Goal: Information Seeking & Learning: Learn about a topic

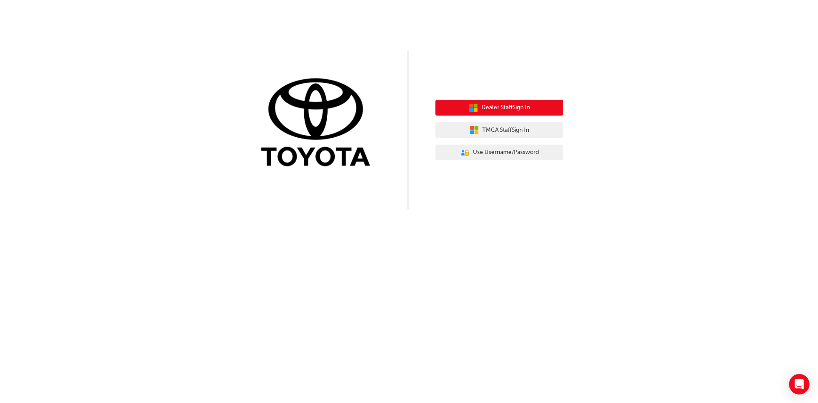
click at [515, 109] on span "Dealer Staff Sign In" at bounding box center [505, 108] width 49 height 10
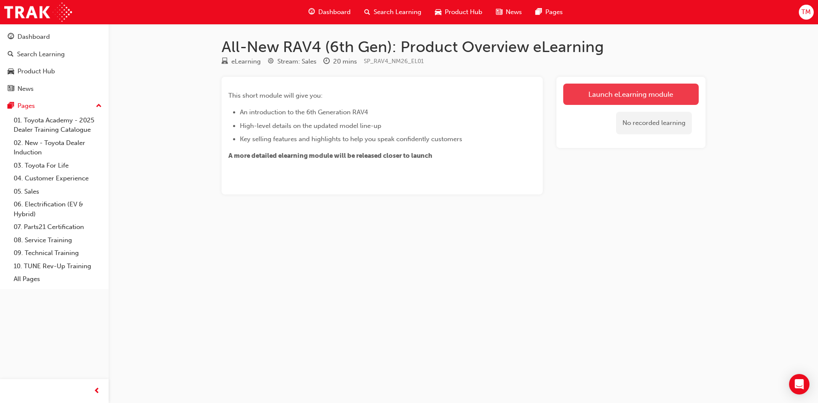
click at [594, 95] on link "Launch eLearning module" at bounding box center [630, 94] width 135 height 21
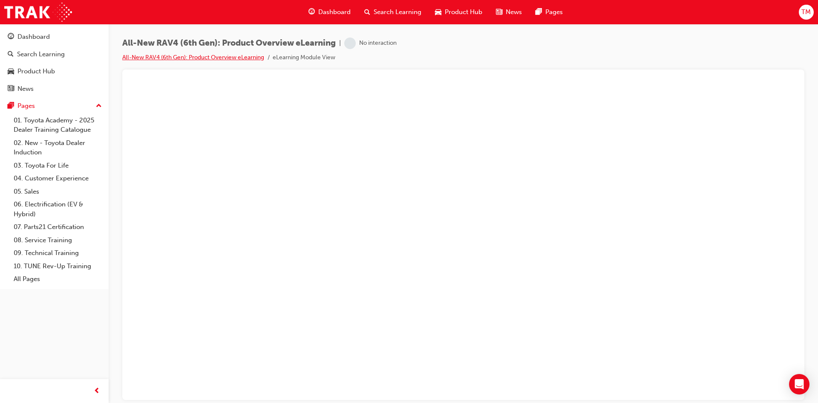
click at [241, 55] on link "All-New RAV4 (6th Gen): Product Overview eLearning" at bounding box center [193, 57] width 142 height 7
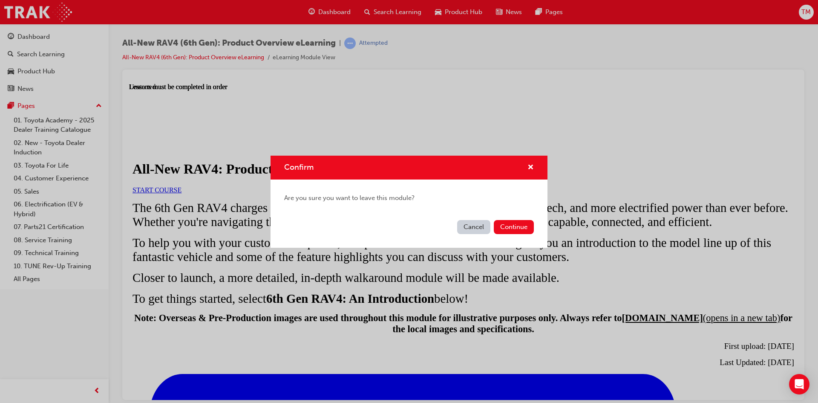
click at [476, 227] on button "Cancel" at bounding box center [473, 227] width 33 height 14
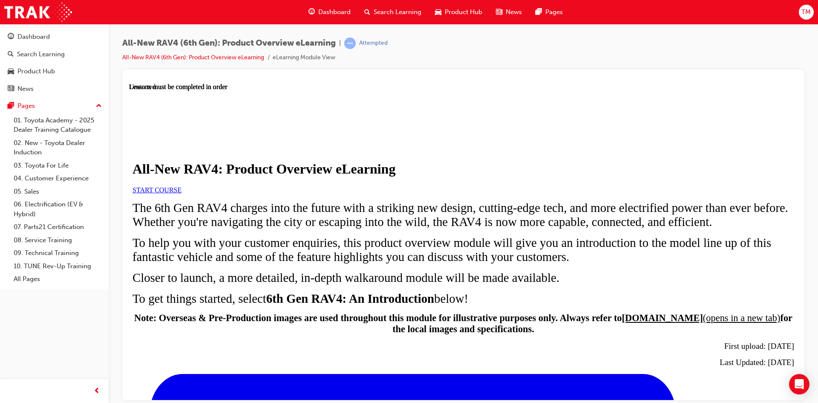
click at [182, 193] on span "START COURSE" at bounding box center [157, 189] width 49 height 7
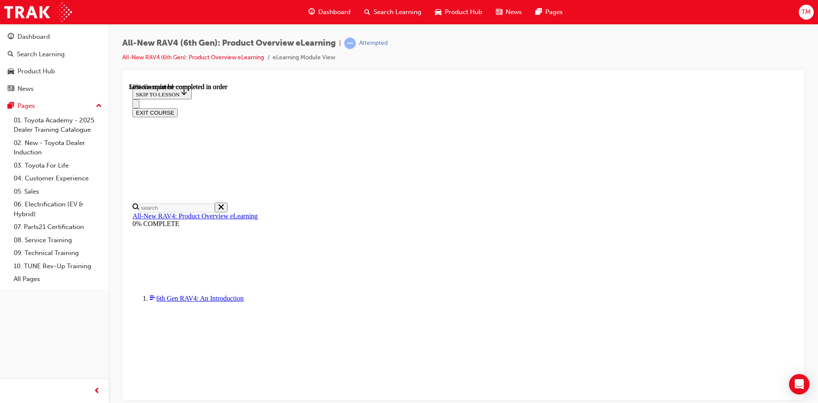
scroll to position [754, 0]
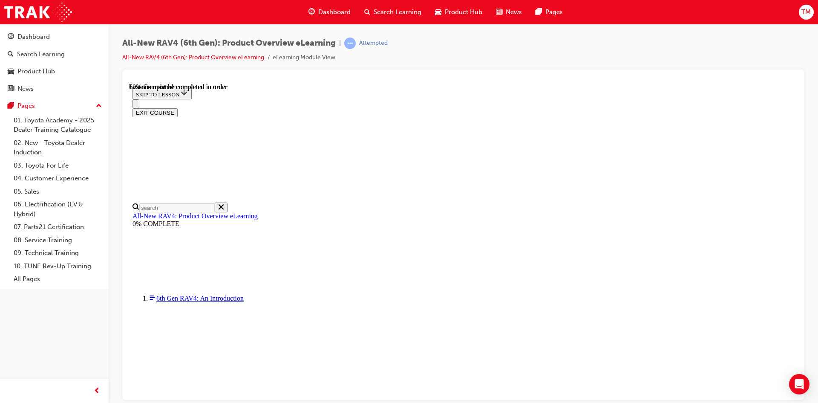
scroll to position [859, 0]
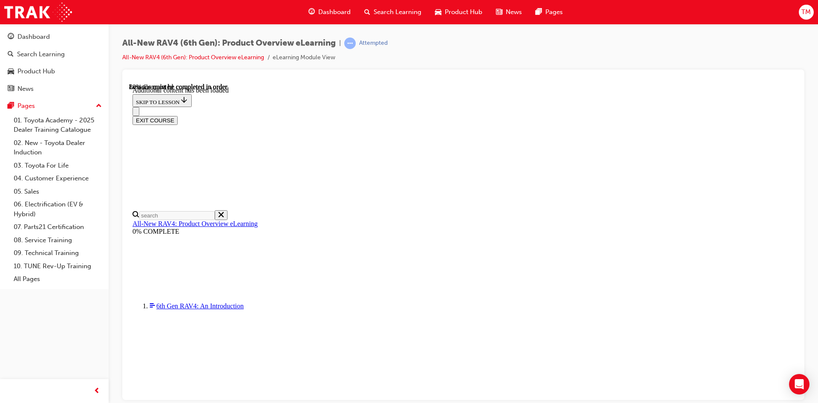
scroll to position [1127, 0]
drag, startPoint x: 748, startPoint y: 365, endPoint x: 737, endPoint y: 368, distance: 11.9
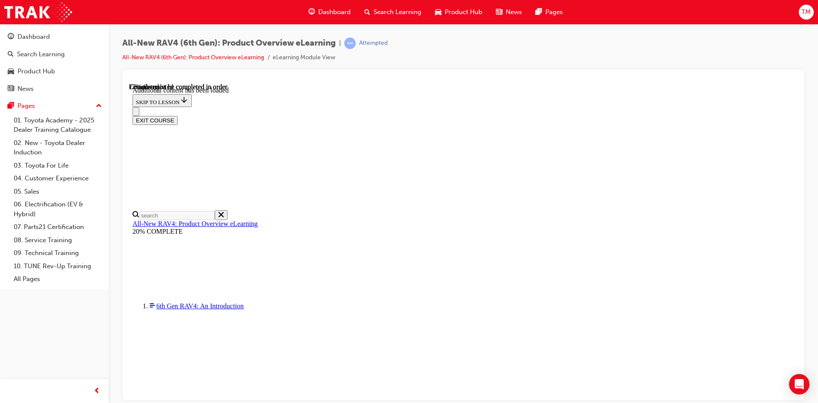
scroll to position [0, 123]
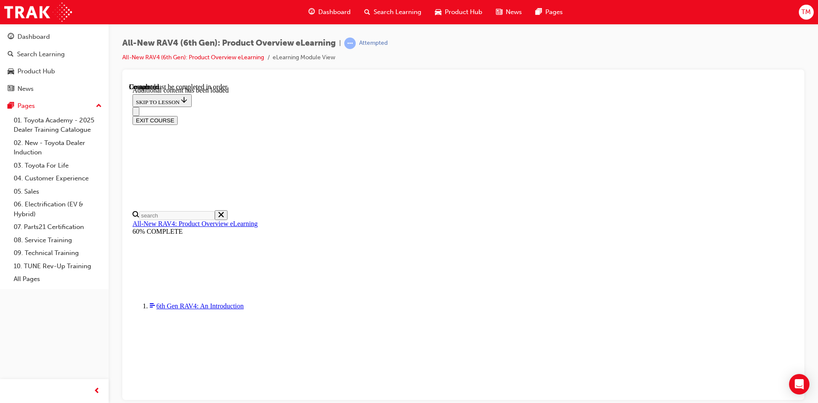
scroll to position [599, 0]
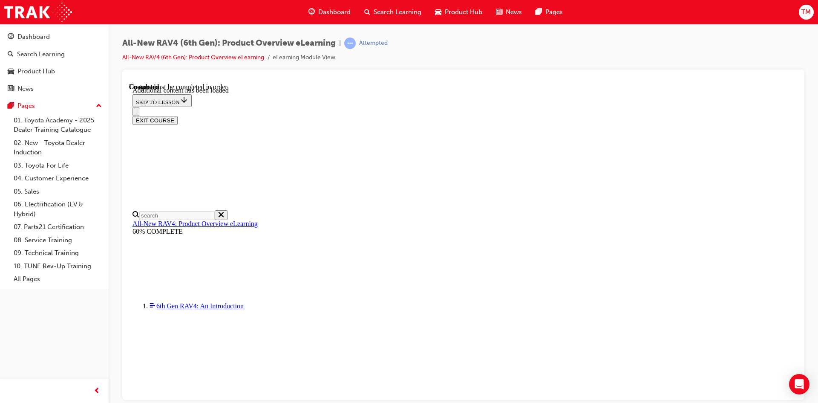
radio input "true"
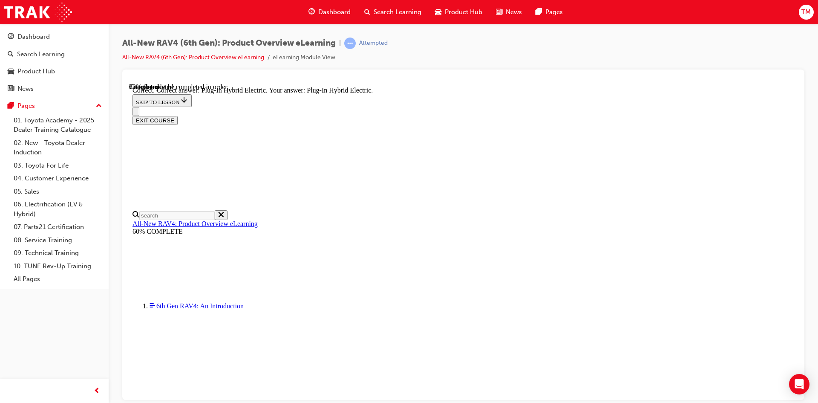
radio input "true"
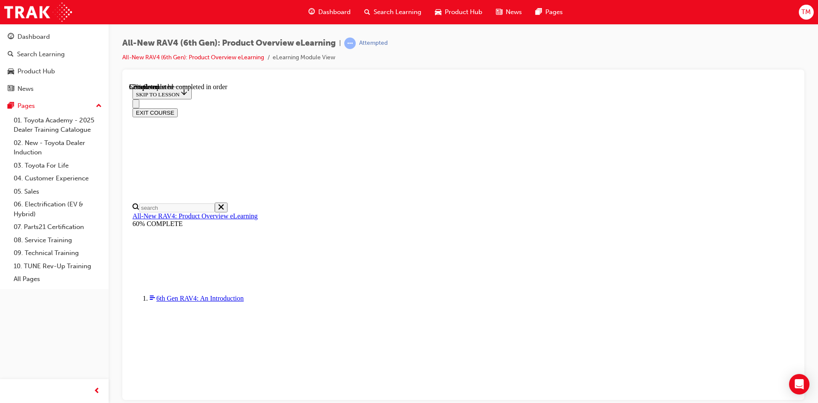
scroll to position [268, 0]
checkbox input "true"
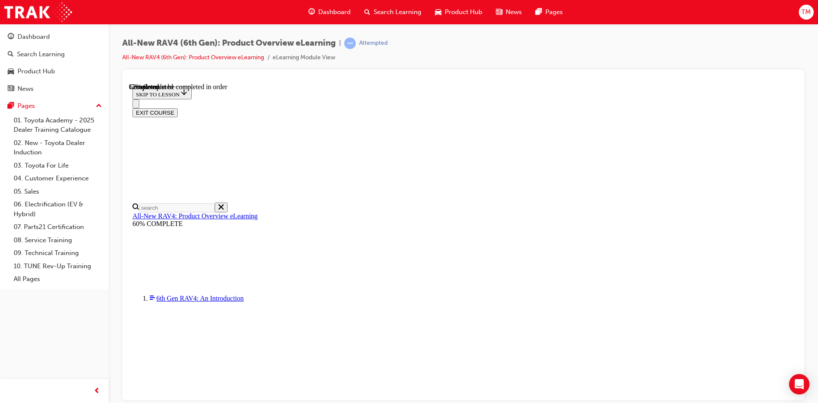
checkbox input "true"
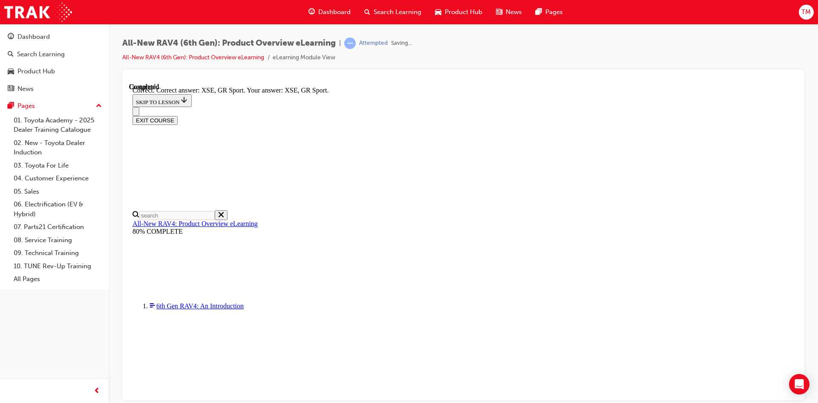
scroll to position [320, 0]
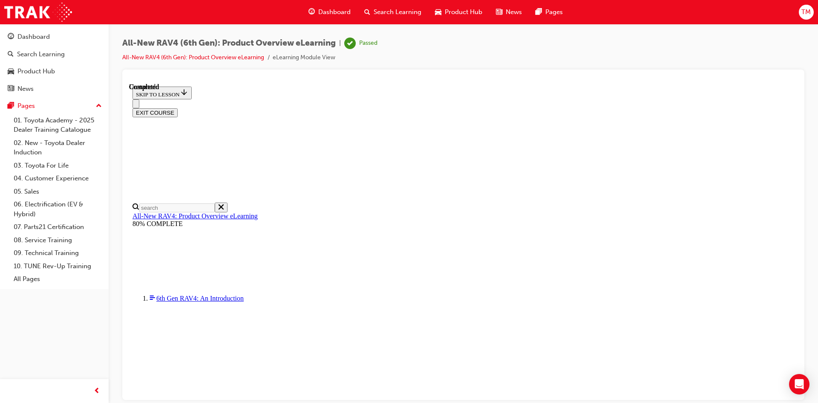
scroll to position [152, 0]
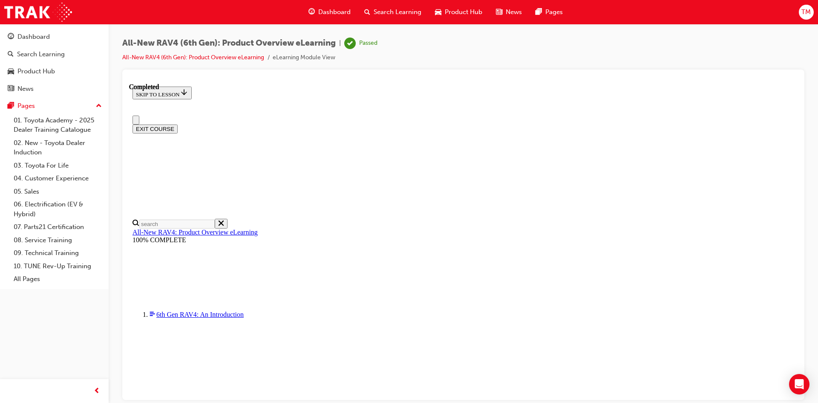
scroll to position [170, 0]
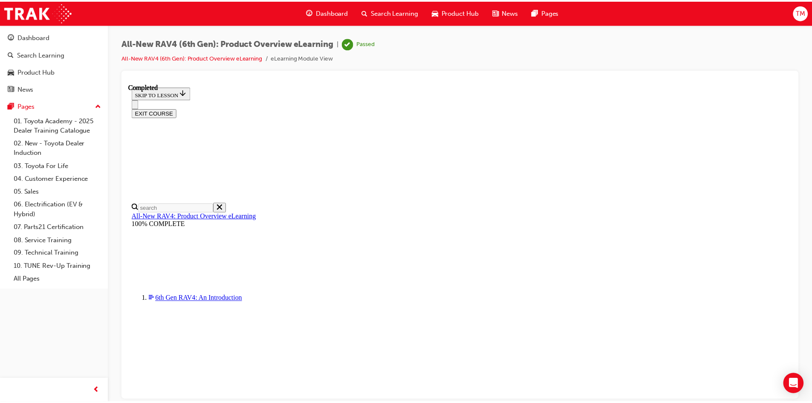
scroll to position [0, 0]
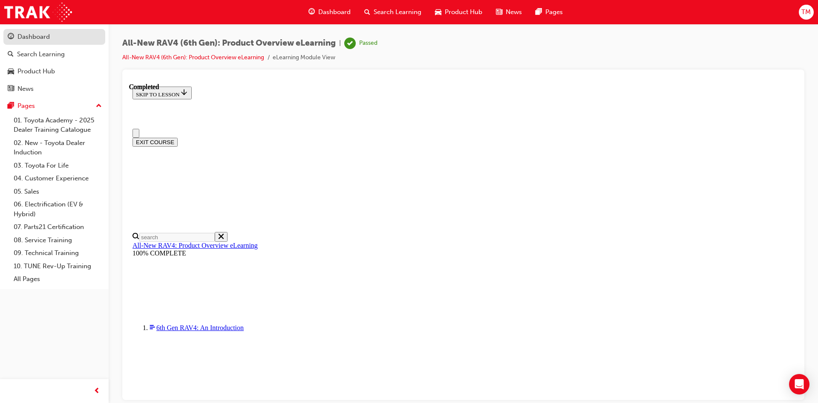
click at [29, 37] on div "Dashboard" at bounding box center [33, 37] width 32 height 10
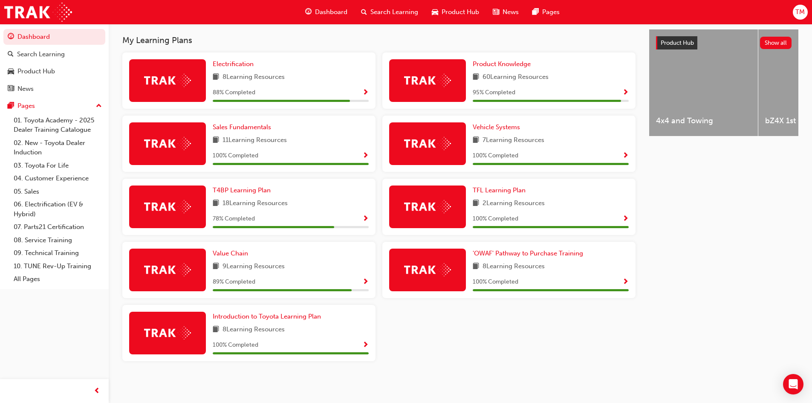
scroll to position [324, 0]
click at [167, 279] on div at bounding box center [167, 269] width 77 height 43
click at [366, 280] on span "Show Progress" at bounding box center [365, 282] width 6 height 8
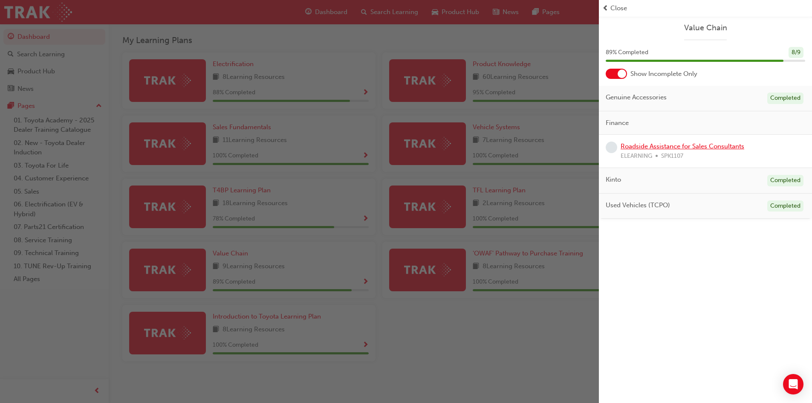
click at [687, 146] on link "Roadside Assistance for Sales Consultants" at bounding box center [682, 146] width 124 height 8
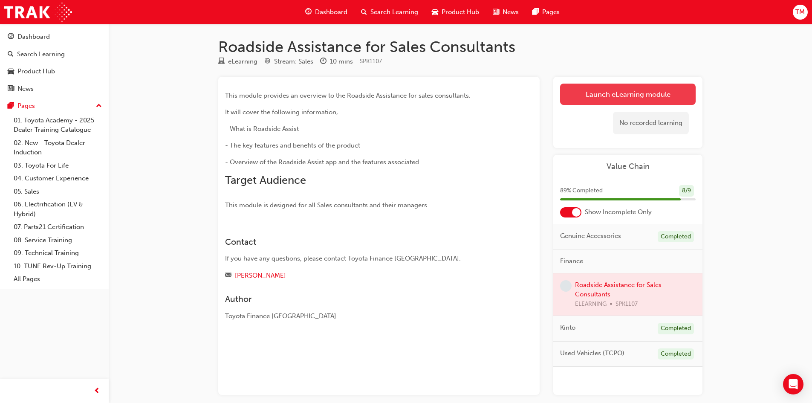
click at [587, 98] on link "Launch eLearning module" at bounding box center [627, 94] width 135 height 21
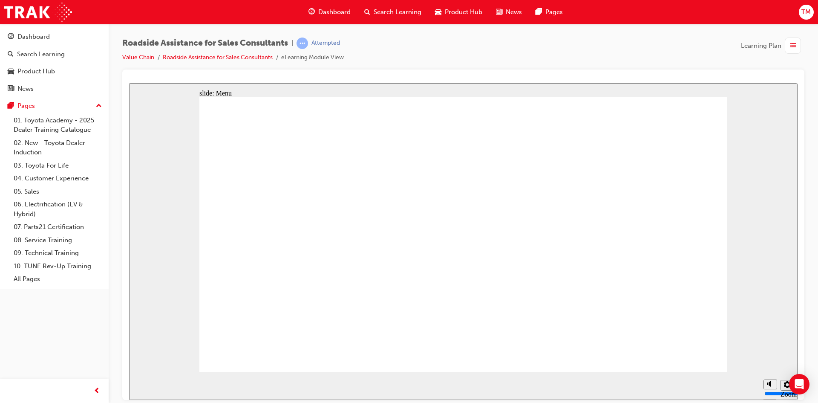
drag, startPoint x: 535, startPoint y: 265, endPoint x: 539, endPoint y: 257, distance: 9.7
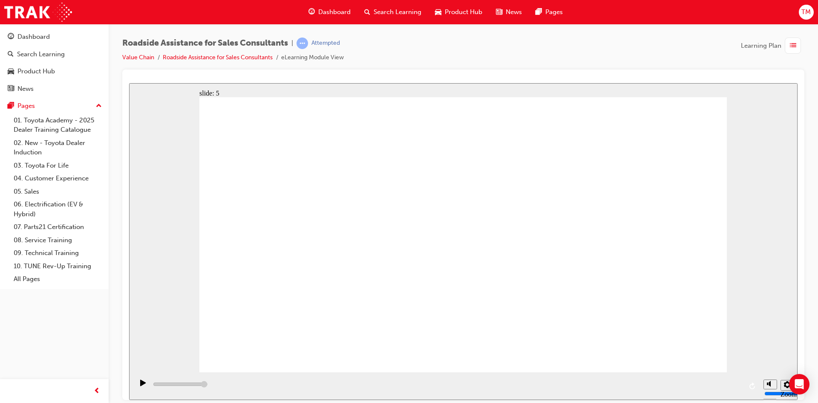
type input "10300"
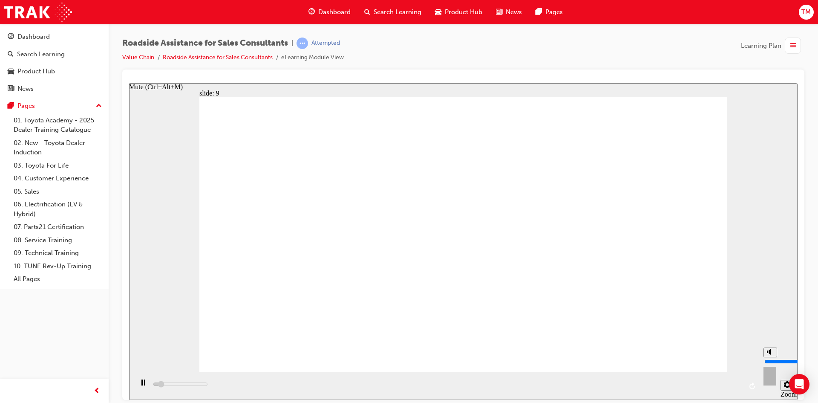
type input "6"
type input "10400"
type input "5"
type input "10700"
type input "4"
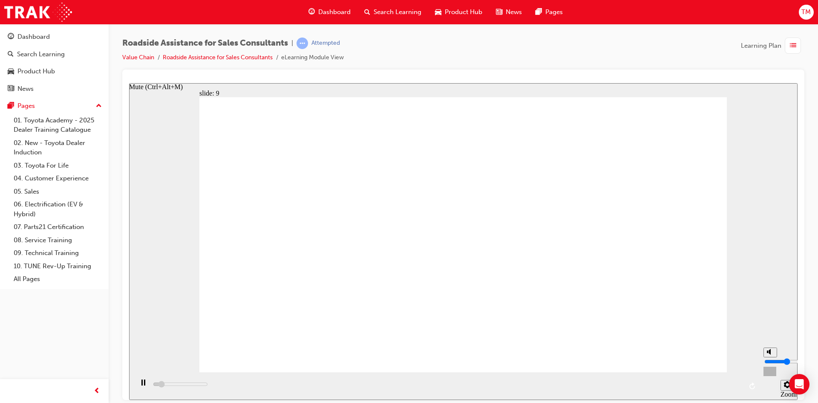
type input "11600"
type input "3"
type input "12900"
drag, startPoint x: 770, startPoint y: 356, endPoint x: 770, endPoint y: 364, distance: 8.1
type input "3"
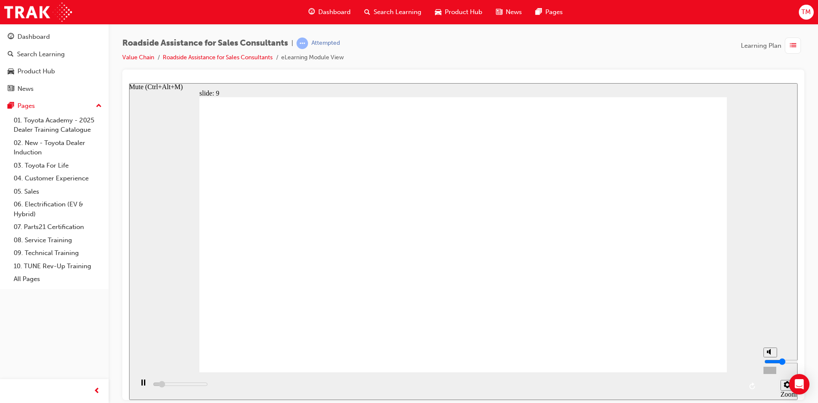
click at [770, 364] on input "volume" at bounding box center [791, 360] width 55 height 7
click at [780, 285] on div "slide: 9 Next page Page 9 of 9 Previous page Open Menu Help Save and Exit Toyot…" at bounding box center [463, 241] width 669 height 317
type input "108300"
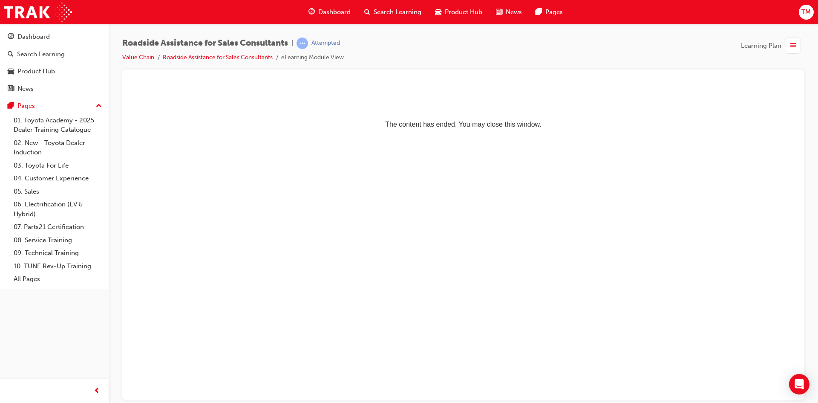
click at [342, 7] on div "Dashboard" at bounding box center [330, 11] width 56 height 17
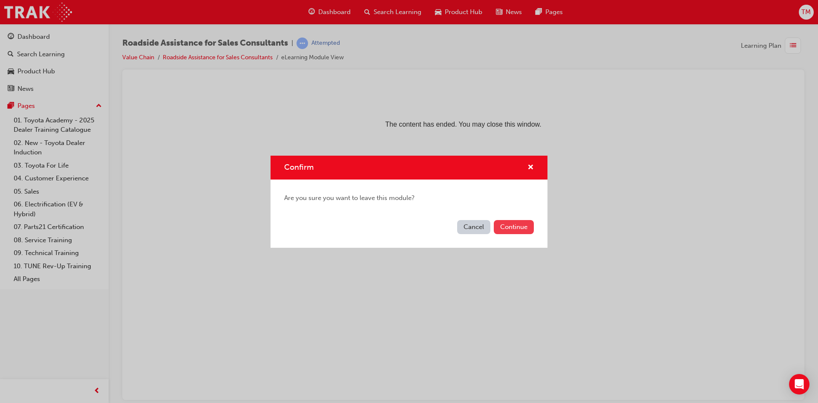
click at [514, 225] on button "Continue" at bounding box center [514, 227] width 40 height 14
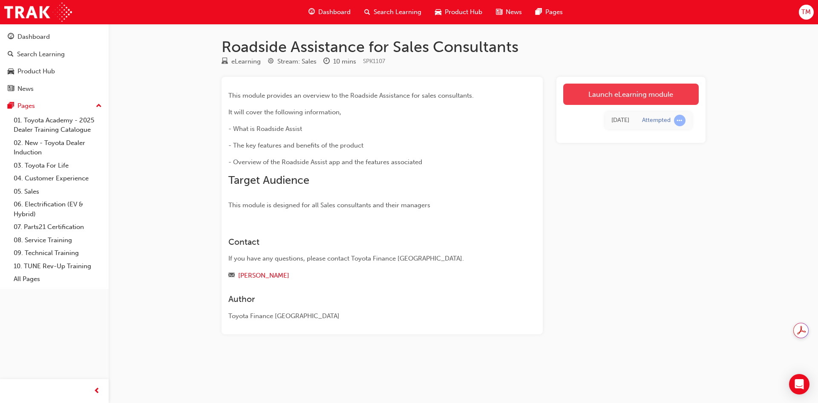
click at [637, 94] on link "Launch eLearning module" at bounding box center [630, 94] width 135 height 21
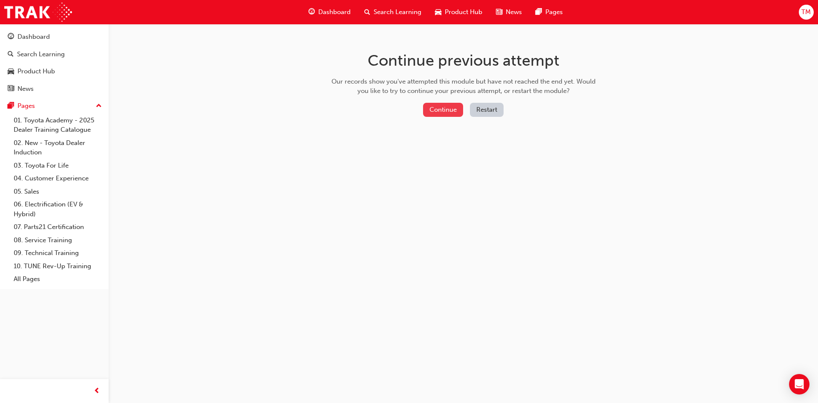
click at [444, 114] on button "Continue" at bounding box center [443, 110] width 40 height 14
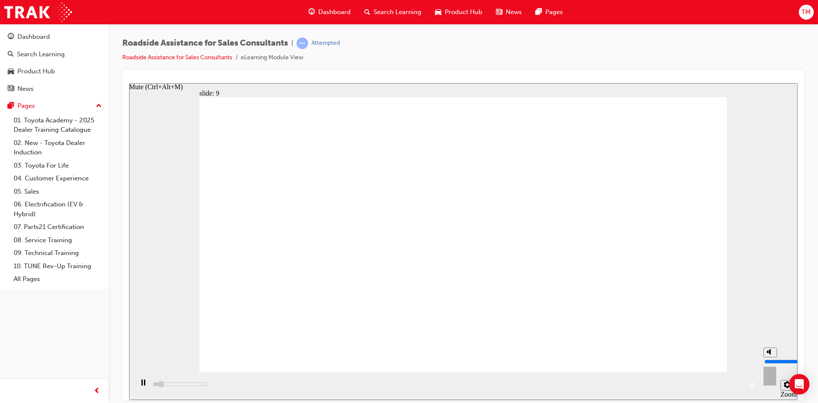
type input "10200"
type input "7"
type input "10300"
type input "6"
type input "10300"
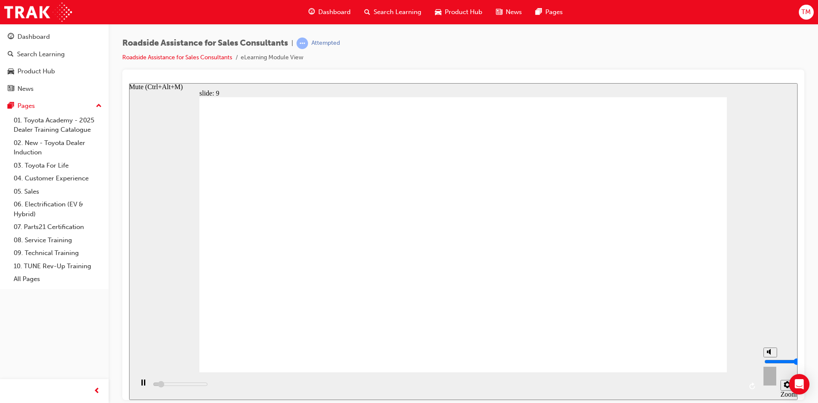
type input "5"
type input "10300"
type input "3"
type input "10300"
type input "2"
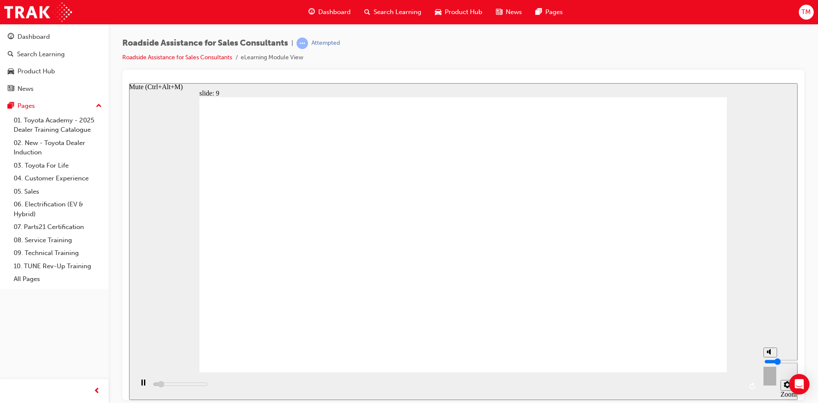
type input "10400"
type input "1"
type input "10400"
type input "0"
type input "10800"
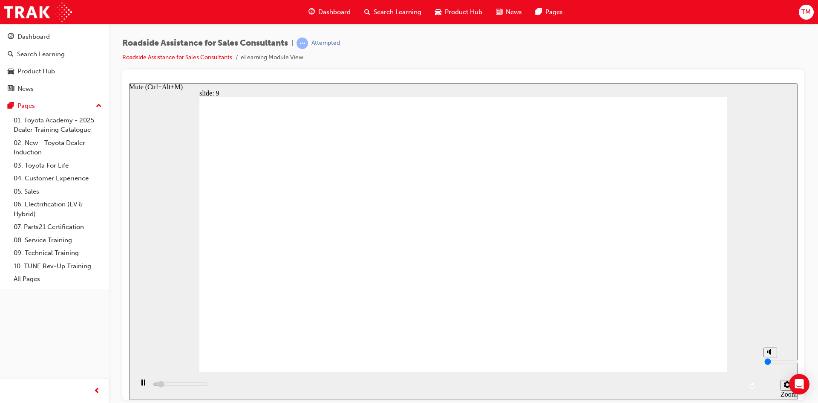
drag, startPoint x: 772, startPoint y: 353, endPoint x: 767, endPoint y: 370, distance: 17.2
type input "0"
click at [767, 364] on input "volume" at bounding box center [791, 360] width 55 height 7
type input "33700"
